Goal: Navigation & Orientation: Understand site structure

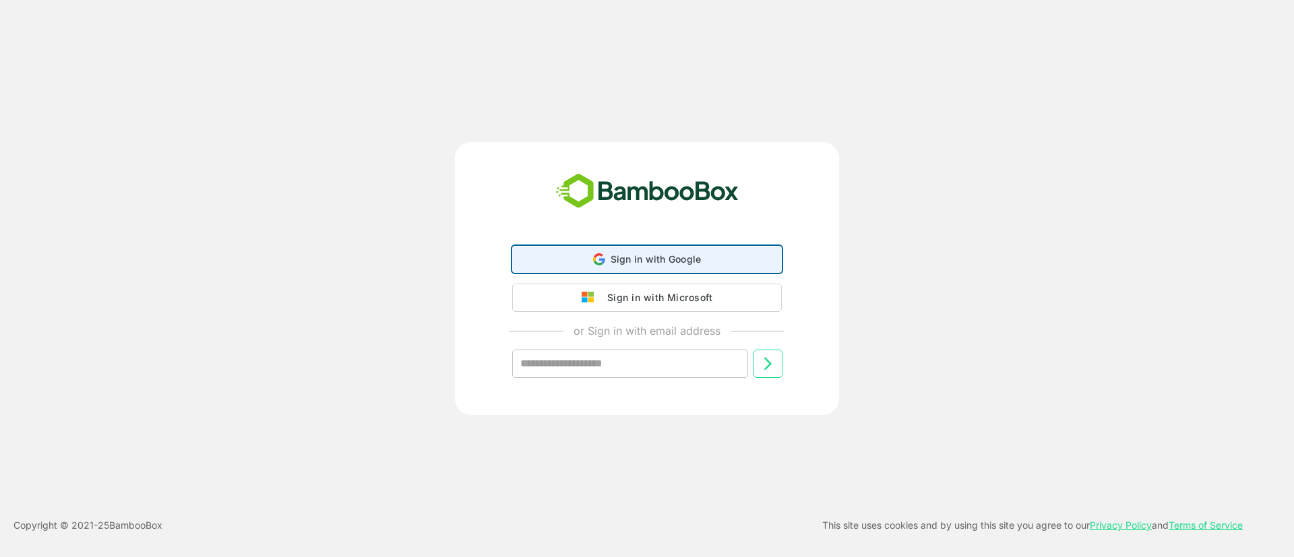
click at [566, 254] on div "Sign in with Google Sign in with Google. Opens in new tab" at bounding box center [647, 260] width 252 height 26
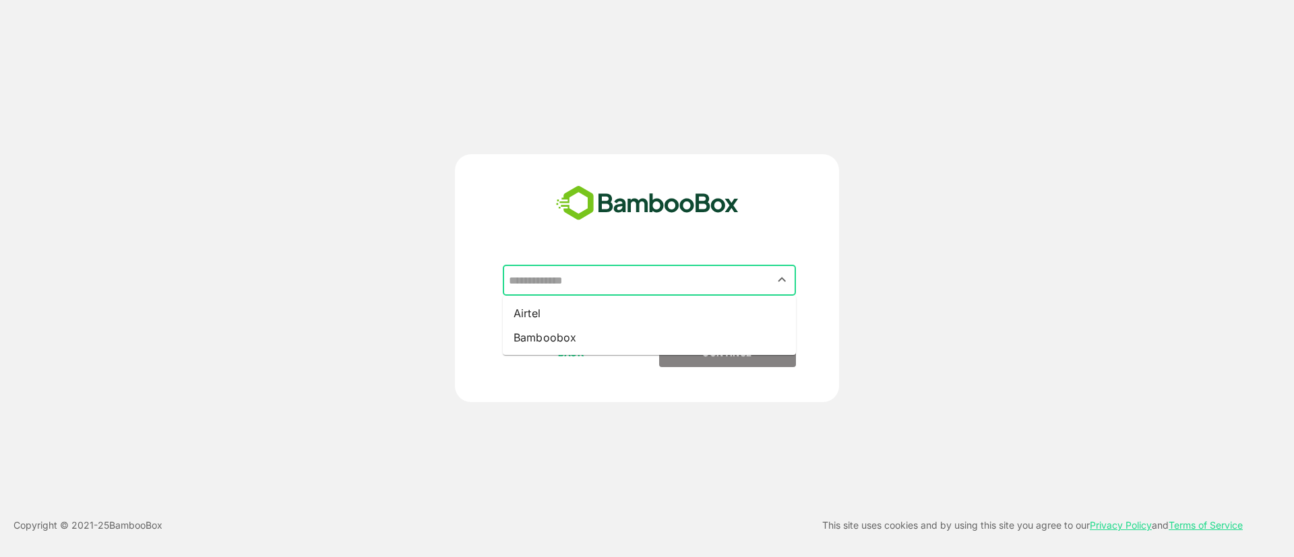
click at [692, 276] on input "text" at bounding box center [649, 281] width 288 height 26
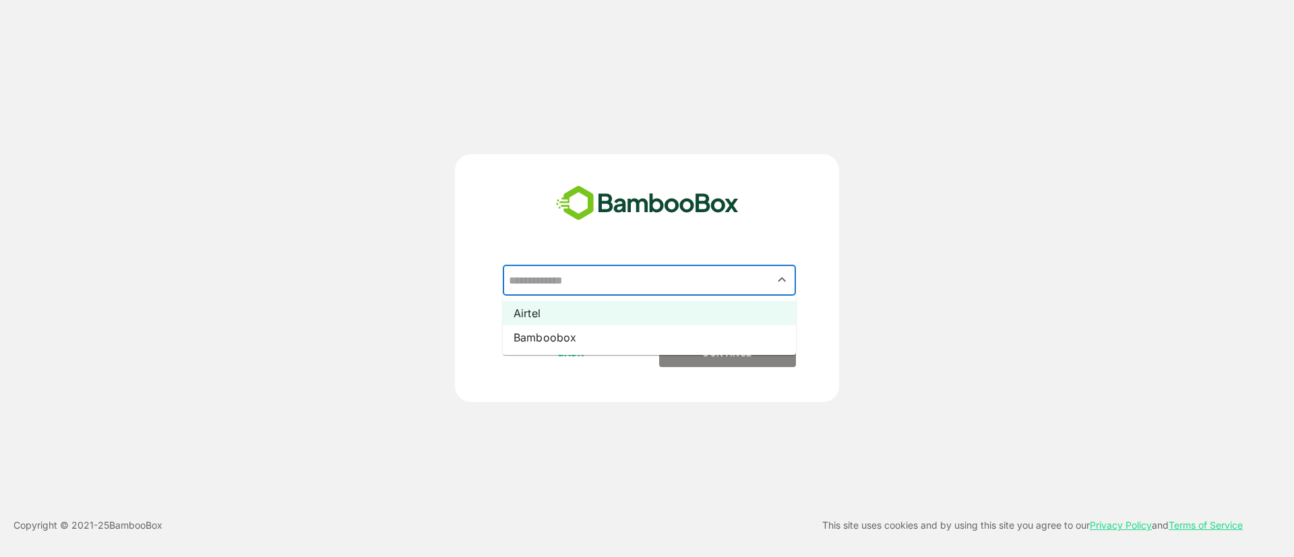
click at [590, 313] on li "Airtel" at bounding box center [649, 313] width 293 height 24
type input "******"
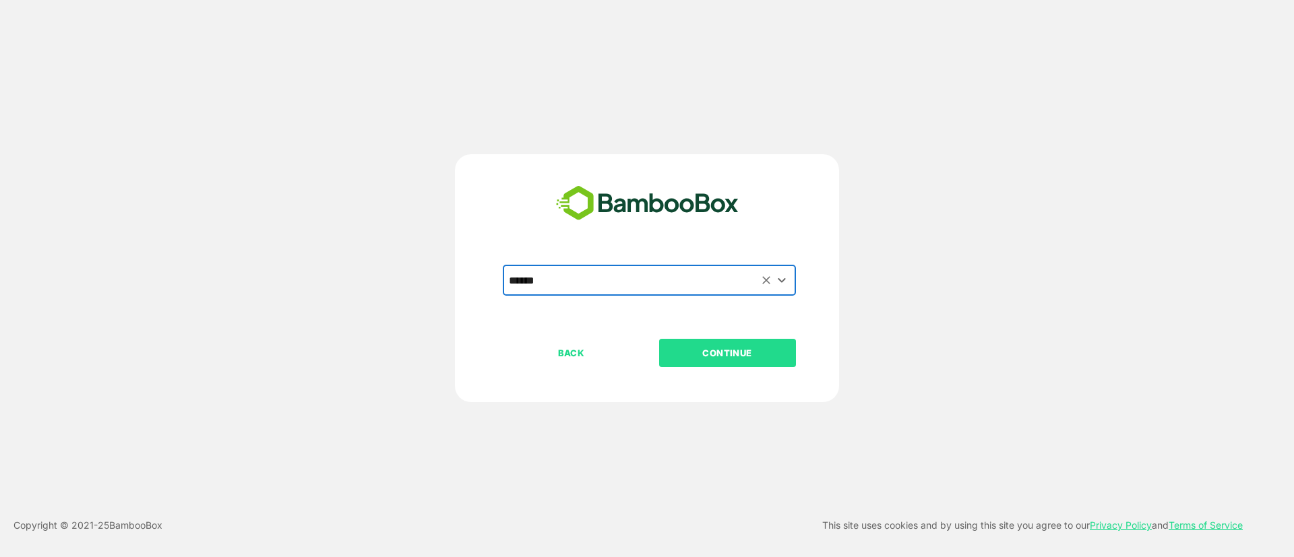
click at [716, 354] on p "CONTINUE" at bounding box center [727, 353] width 135 height 15
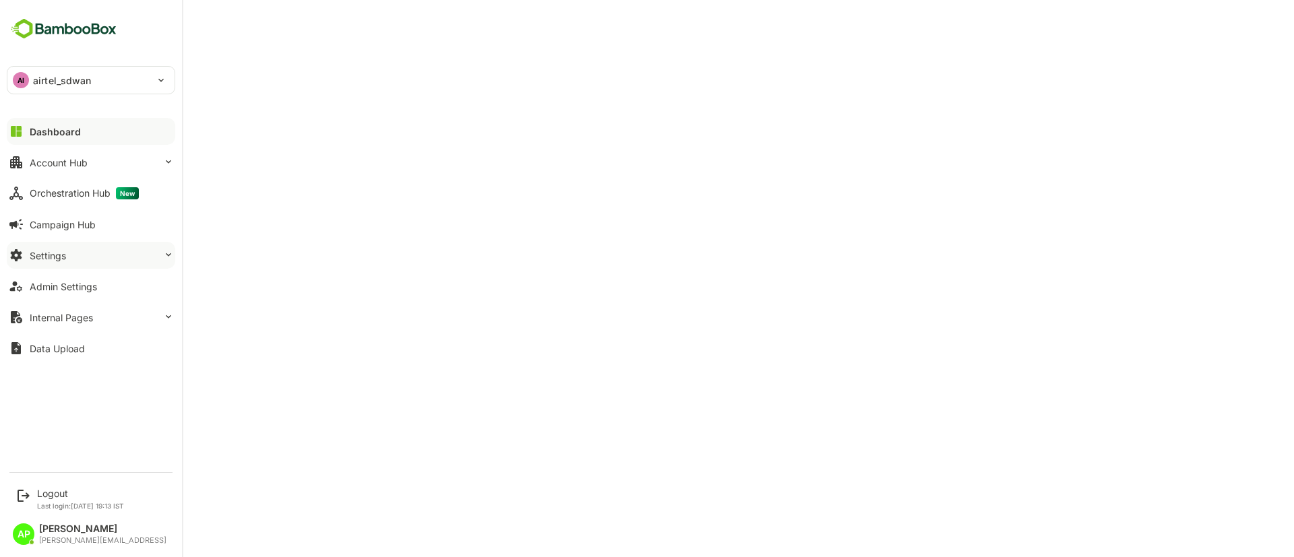
click at [62, 258] on div "Settings" at bounding box center [48, 255] width 36 height 11
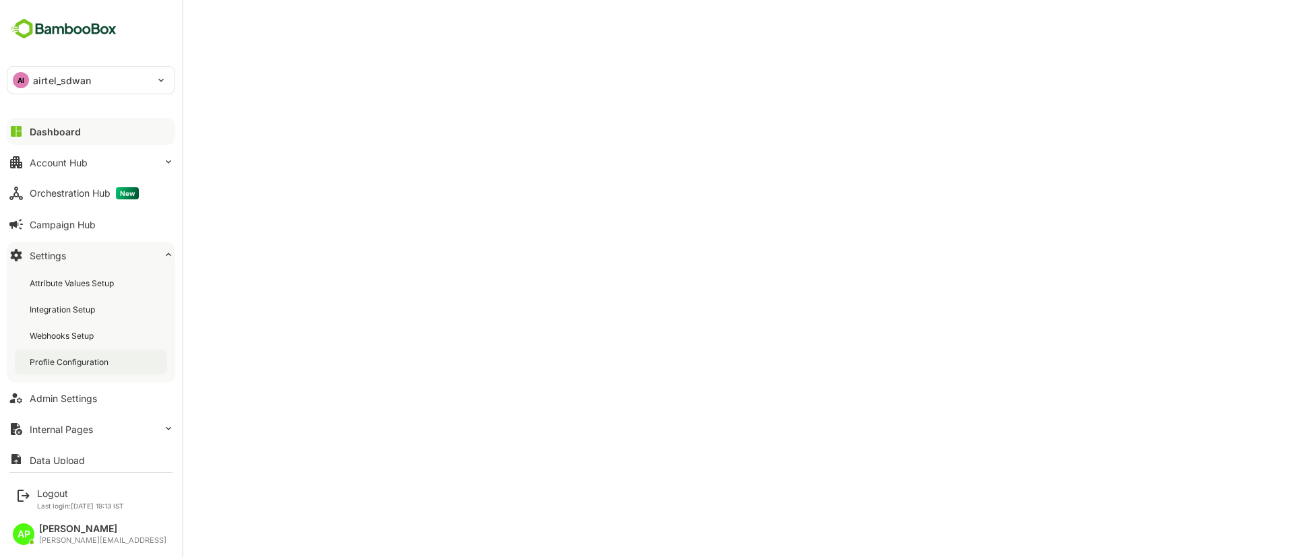
click at [94, 360] on div "Profile Configuration" at bounding box center [71, 361] width 82 height 11
click at [87, 166] on div "Account Hub" at bounding box center [59, 162] width 58 height 11
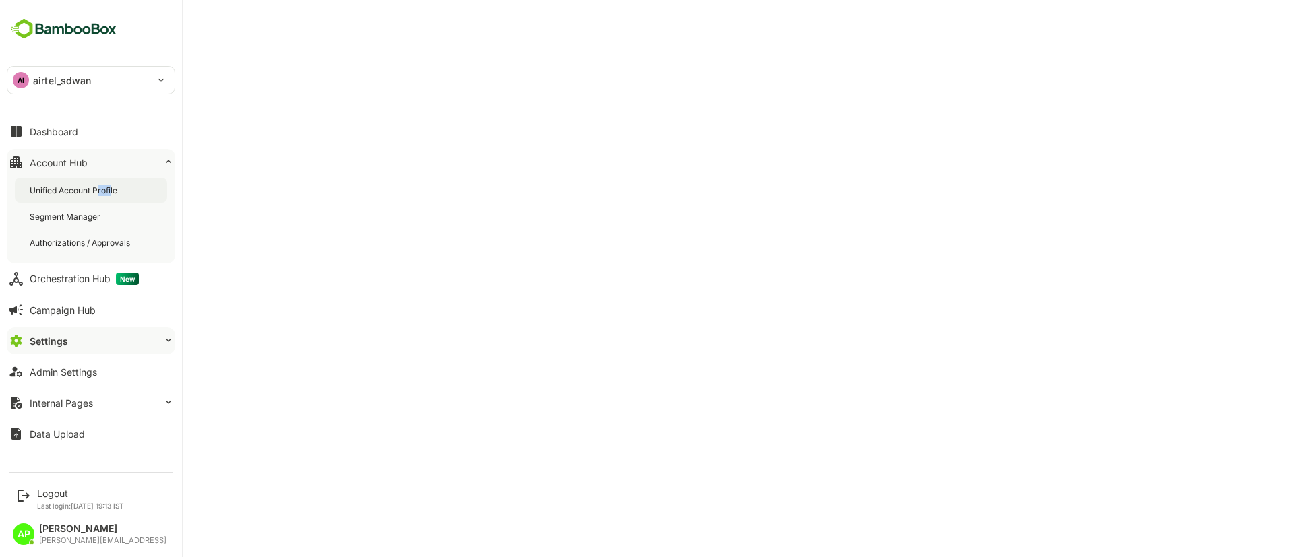
drag, startPoint x: 111, startPoint y: 203, endPoint x: 98, endPoint y: 190, distance: 18.6
click at [98, 190] on div "Unified Account Profile Segment Manager Authorizations / Approvals" at bounding box center [91, 217] width 168 height 94
click at [98, 190] on div "Unified Account Profile" at bounding box center [75, 190] width 90 height 11
click at [63, 132] on div "Dashboard" at bounding box center [54, 131] width 49 height 11
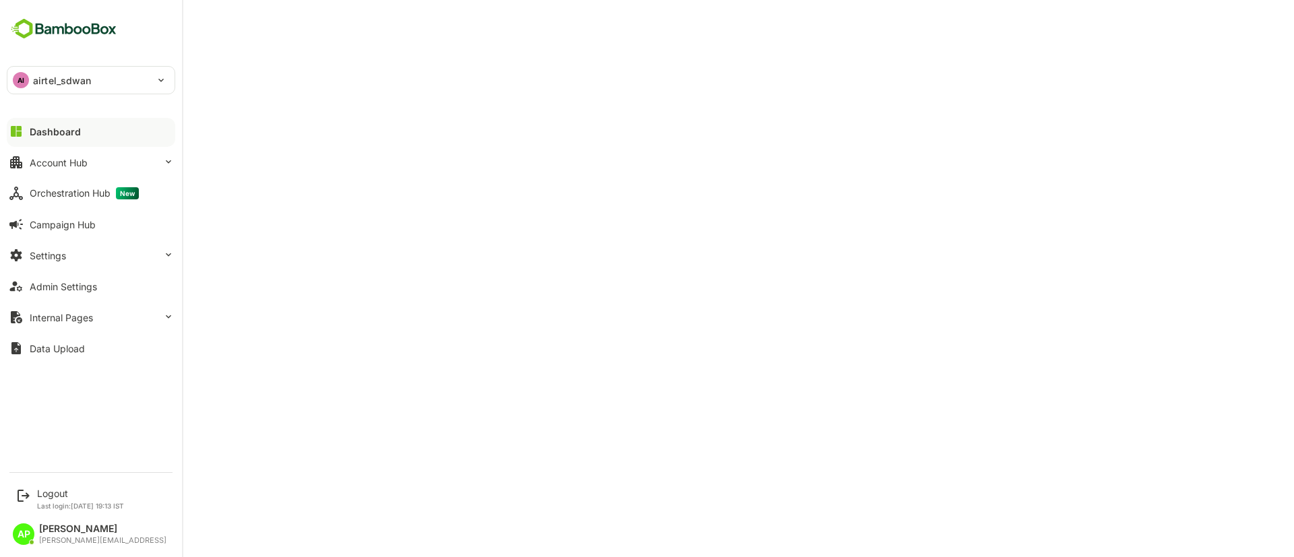
click at [99, 83] on div "AI airtel_sdwan" at bounding box center [82, 80] width 151 height 27
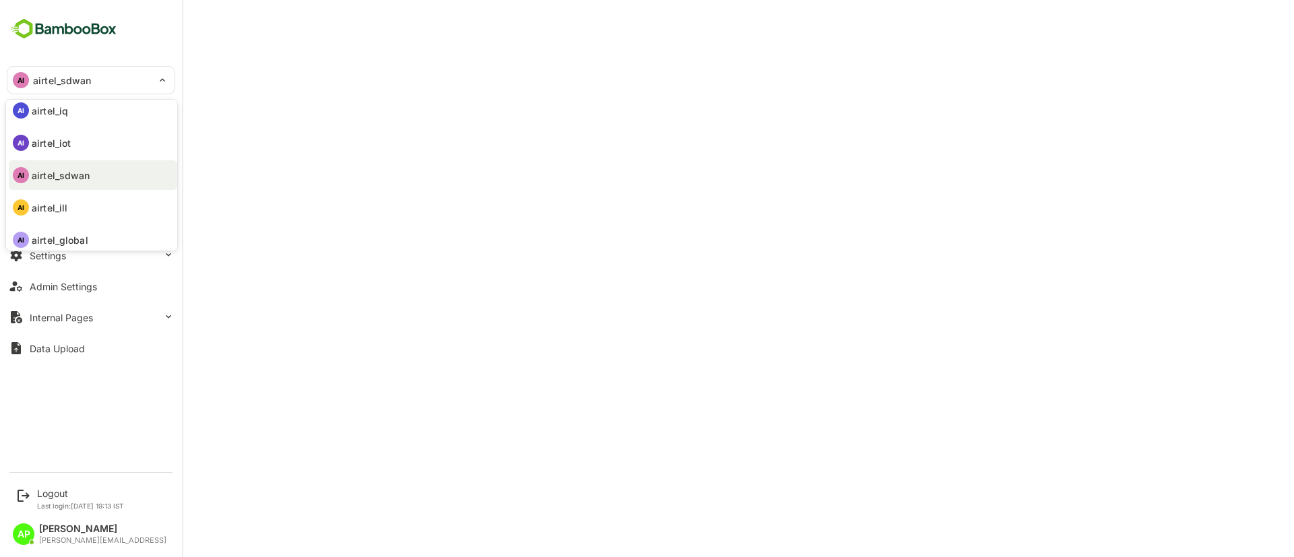
scroll to position [111, 0]
click at [433, 111] on div at bounding box center [647, 278] width 1294 height 557
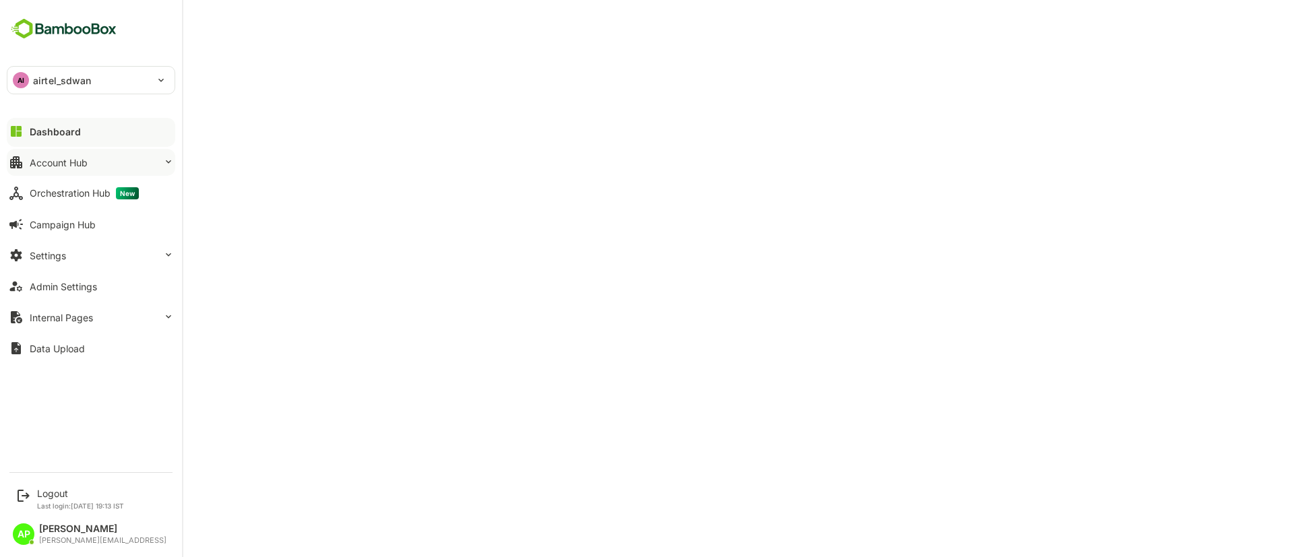
click at [59, 168] on button "Account Hub" at bounding box center [91, 162] width 168 height 27
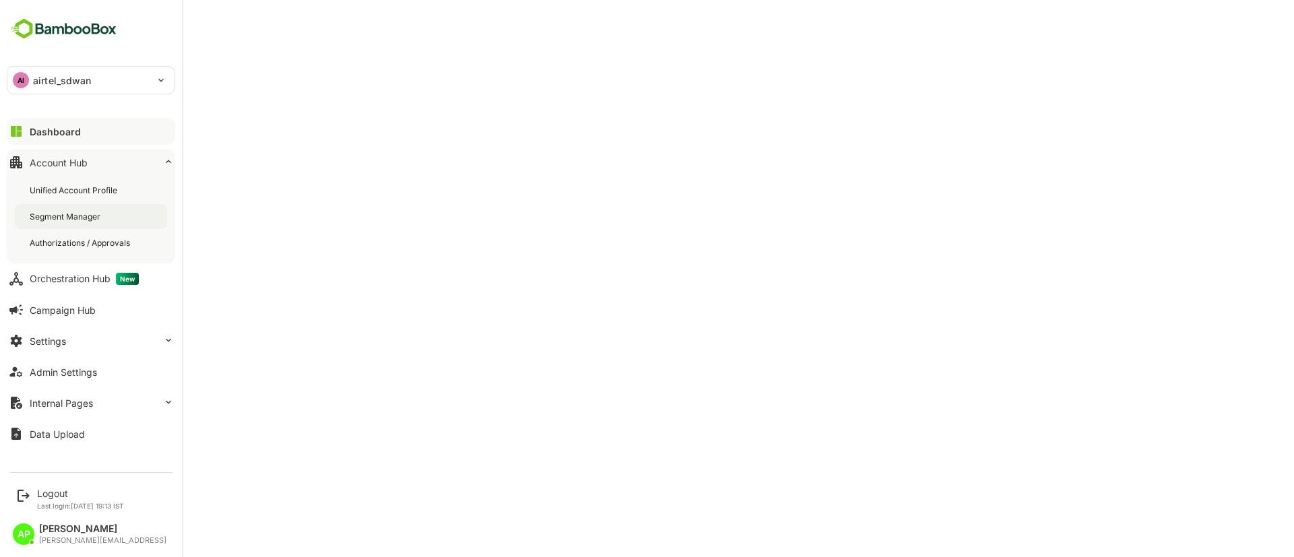
click at [98, 218] on div "Segment Manager" at bounding box center [66, 216] width 73 height 11
click at [94, 188] on div "Unified Account Profile" at bounding box center [75, 190] width 90 height 11
click at [69, 122] on button "Dashboard" at bounding box center [91, 131] width 168 height 27
